Goal: Information Seeking & Learning: Understand process/instructions

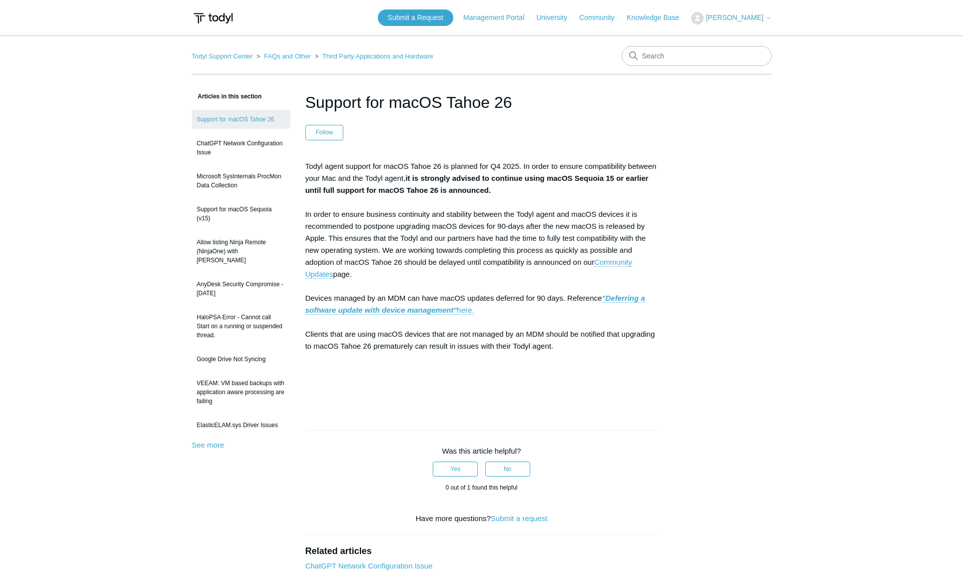
click at [774, 218] on main "Todyl Support Center FAQs and Other Third Party Applications and Hardware Artic…" at bounding box center [481, 382] width 963 height 694
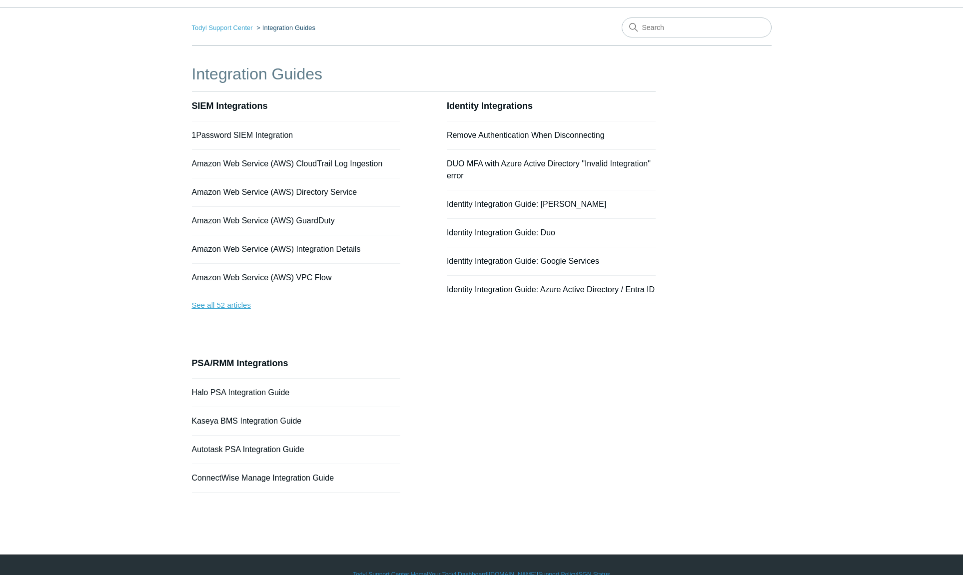
scroll to position [28, 0]
click at [218, 302] on link "See all 52 articles" at bounding box center [296, 305] width 209 height 26
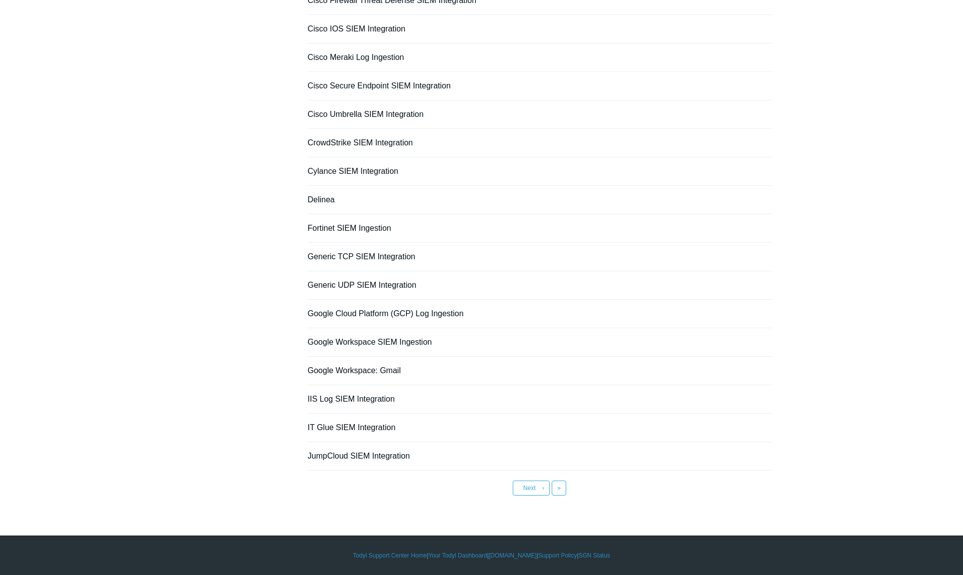
scroll to position [504, 0]
click at [363, 428] on link "IT Glue SIEM Integration" at bounding box center [352, 427] width 88 height 8
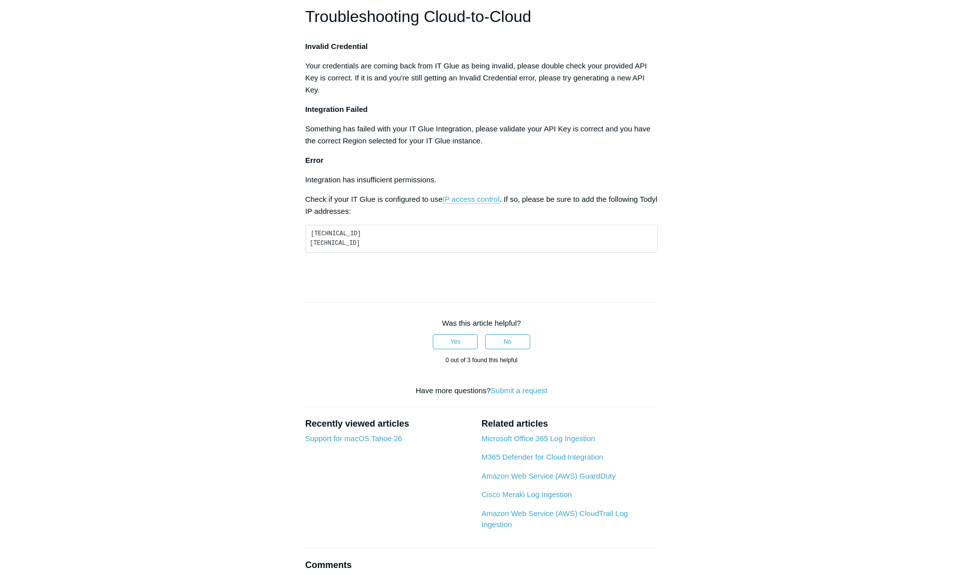
scroll to position [539, 0]
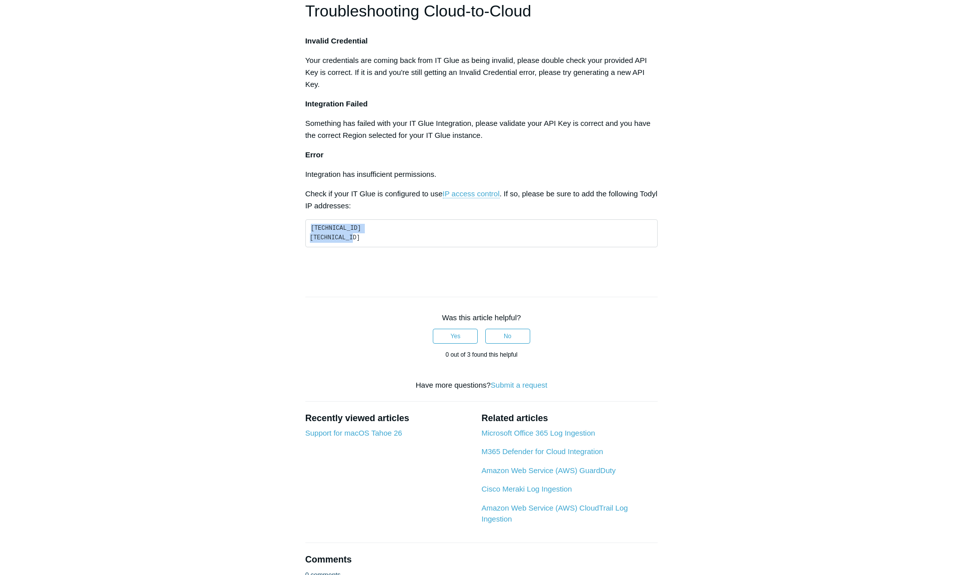
drag, startPoint x: 346, startPoint y: 385, endPoint x: 309, endPoint y: 377, distance: 37.3
click at [309, 248] on pre "[TECHNICAL_ID] [TECHNICAL_ID]" at bounding box center [481, 233] width 353 height 28
drag, startPoint x: 282, startPoint y: 376, endPoint x: 288, endPoint y: 376, distance: 6.0
click at [282, 376] on aside "Articles in this section 1Password SIEM Integration Amazon Web Service (AWS) Cl…" at bounding box center [241, 74] width 98 height 1047
drag, startPoint x: 360, startPoint y: 376, endPoint x: 309, endPoint y: 377, distance: 51.0
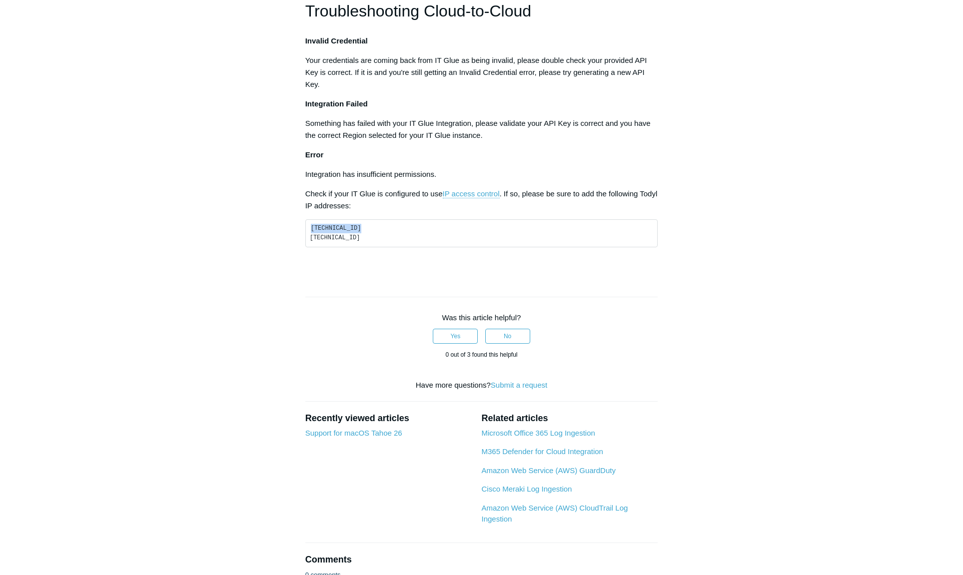
click at [309, 248] on pre "[TECHNICAL_ID] [TECHNICAL_ID]" at bounding box center [481, 233] width 353 height 28
copy code "[TECHNICAL_ID]"
drag, startPoint x: 351, startPoint y: 385, endPoint x: 311, endPoint y: 386, distance: 40.5
click at [311, 241] on code "[TECHNICAL_ID] [TECHNICAL_ID]" at bounding box center [335, 233] width 51 height 16
copy code "[TECHNICAL_ID]"
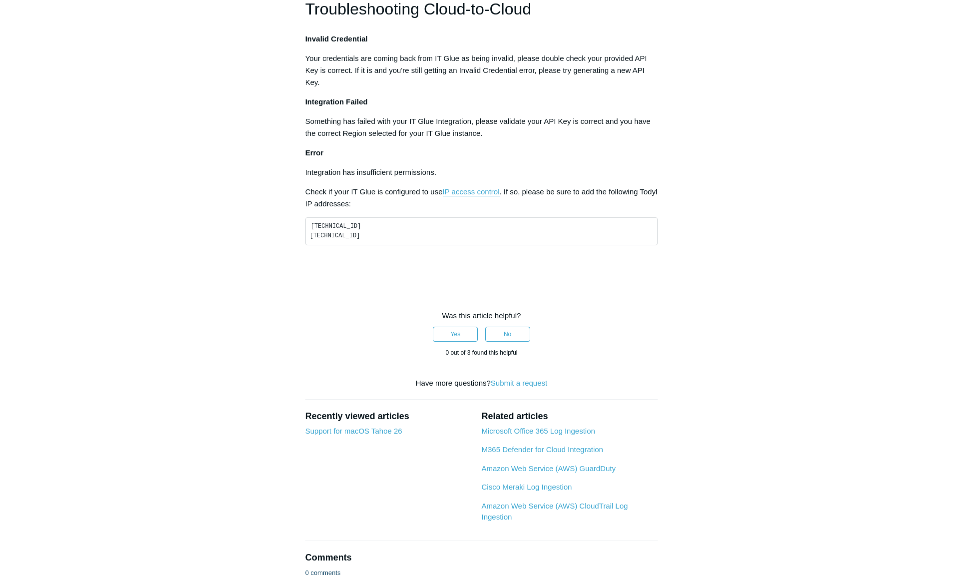
click at [774, 218] on main "Todyl Support Center Integration Guides SIEM Integrations Articles in this sect…" at bounding box center [481, 50] width 963 height 1112
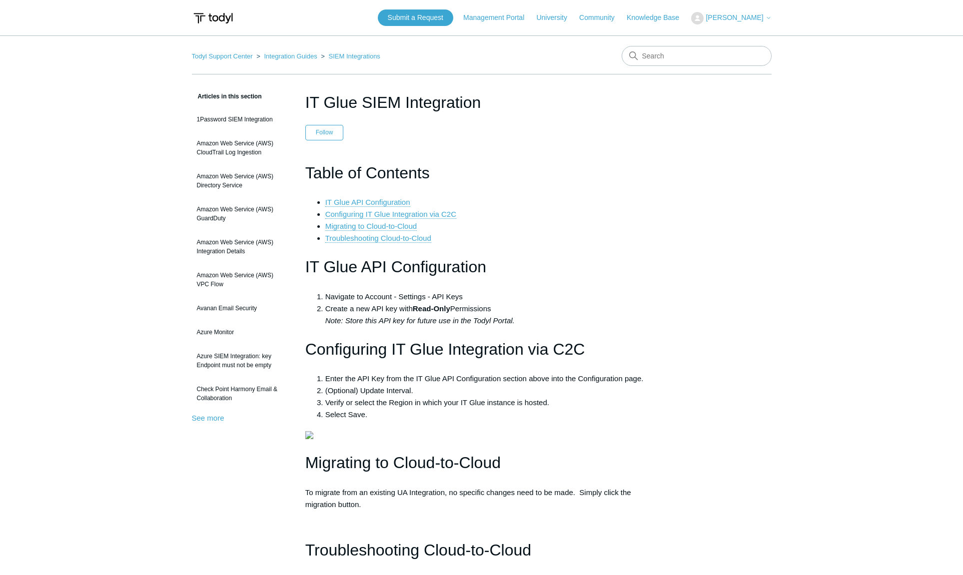
scroll to position [0, 0]
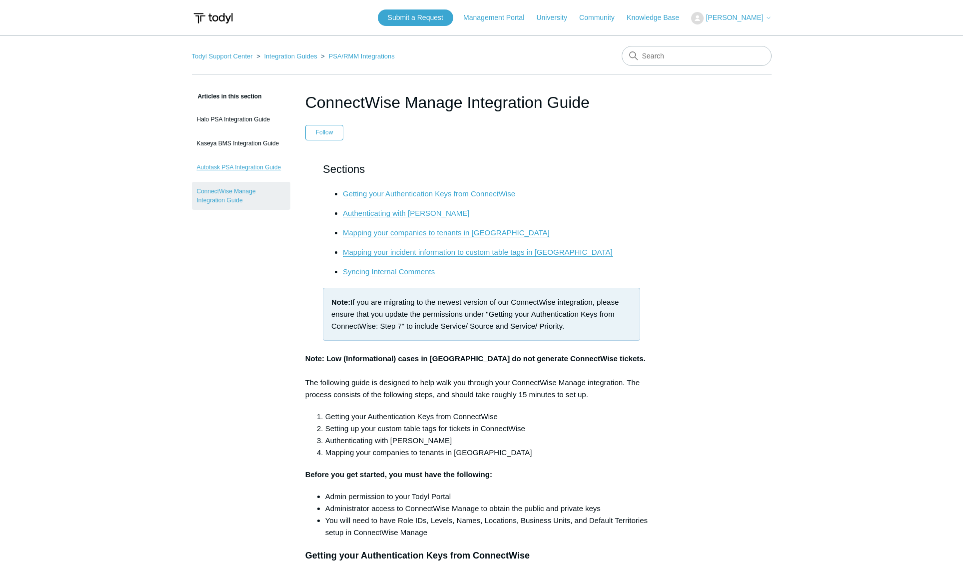
click at [239, 169] on link "Autotask PSA Integration Guide" at bounding box center [241, 167] width 98 height 19
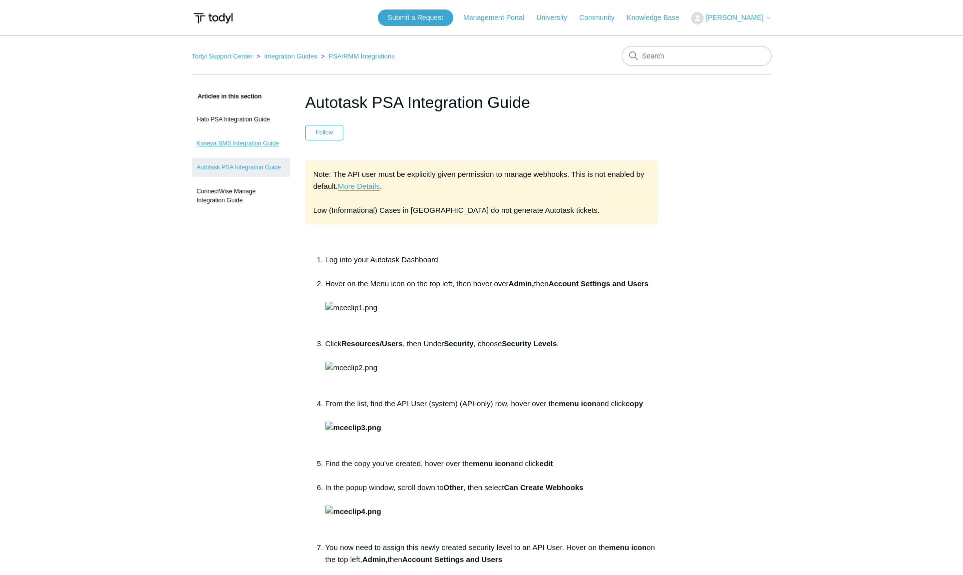
click at [251, 146] on link "Kaseya BMS Integration Guide" at bounding box center [241, 143] width 98 height 19
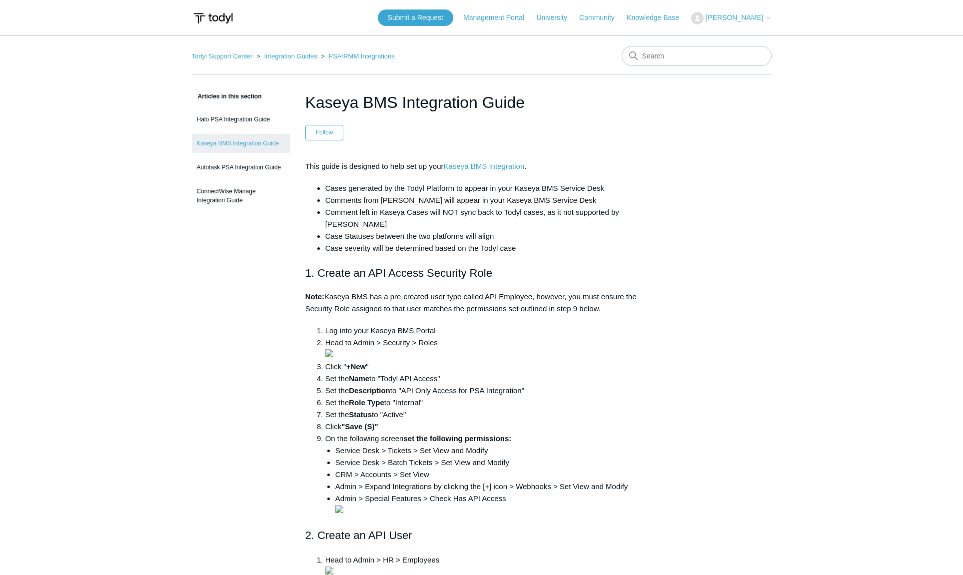
scroll to position [-3, 0]
